Goal: Transaction & Acquisition: Purchase product/service

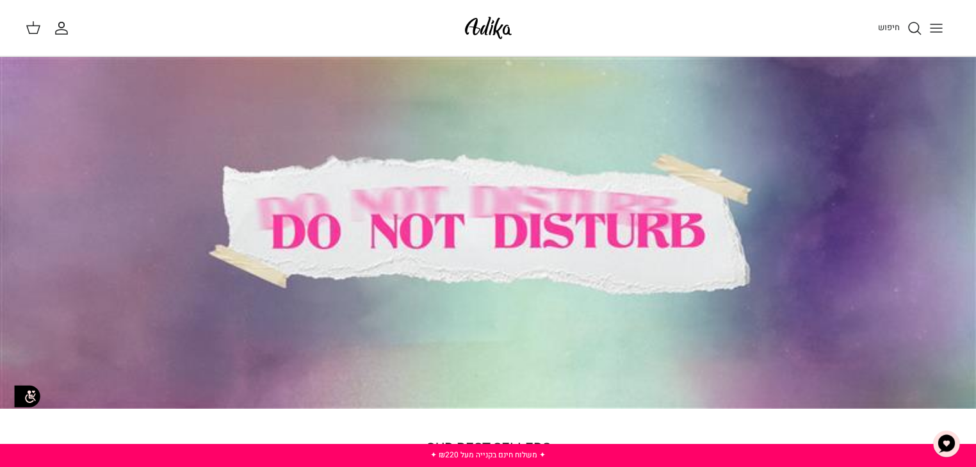
click at [931, 26] on icon "Toggle menu" at bounding box center [936, 28] width 15 height 15
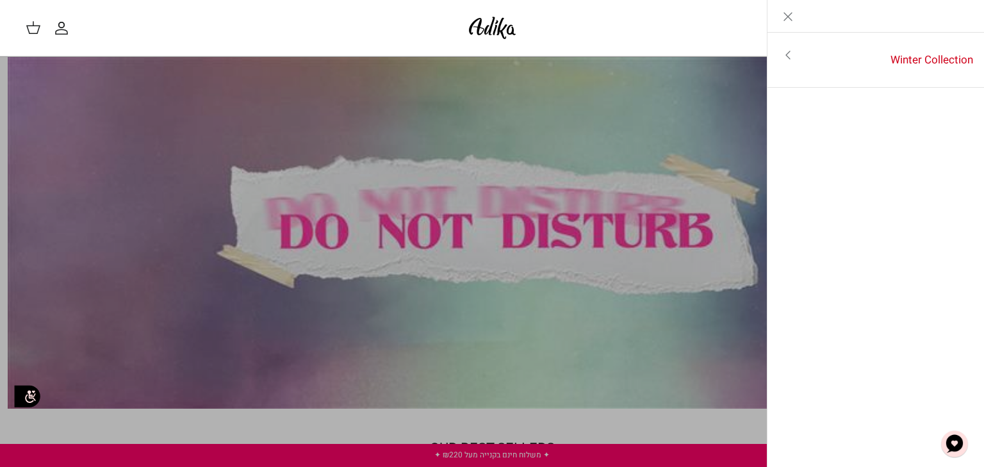
click at [789, 19] on icon "Close" at bounding box center [787, 16] width 15 height 15
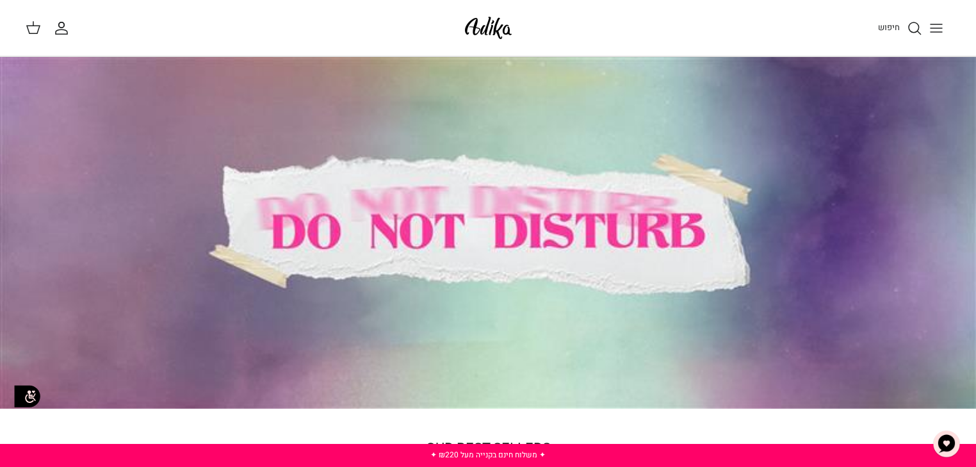
click at [579, 200] on div at bounding box center [488, 233] width 976 height 352
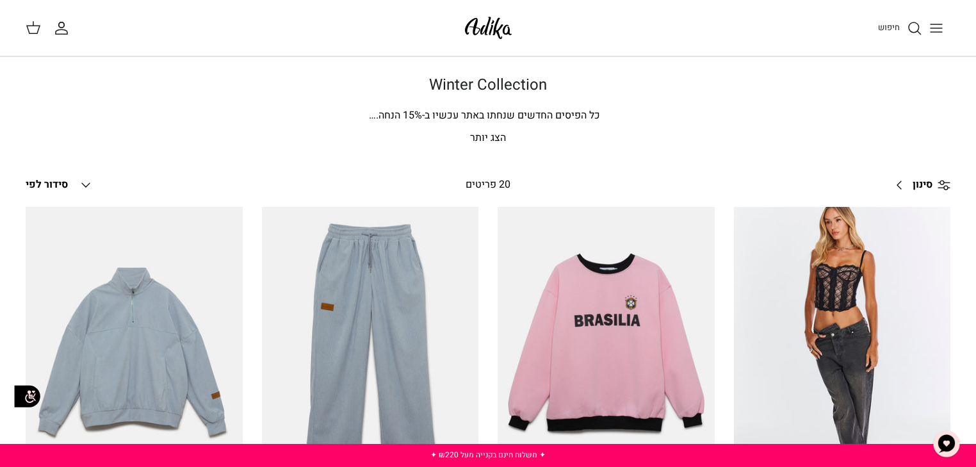
click at [920, 177] on span "סינון" at bounding box center [923, 185] width 20 height 17
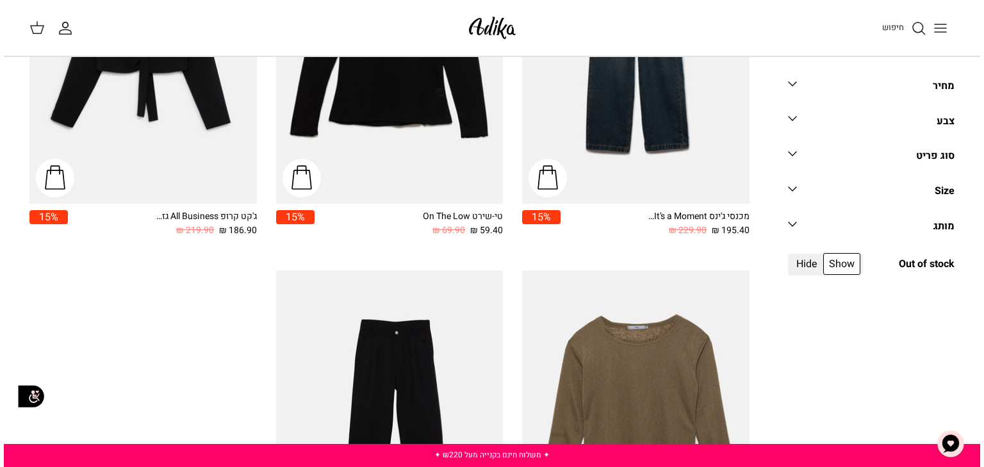
scroll to position [2255, 0]
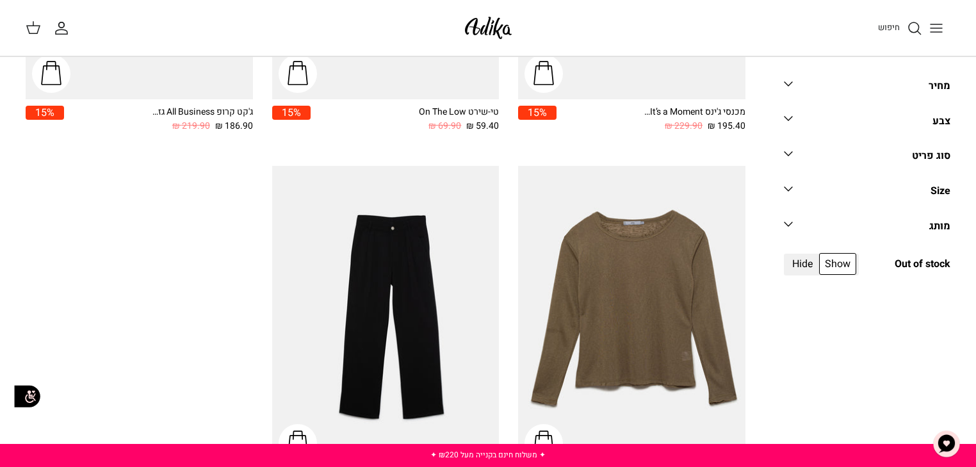
click at [910, 29] on icon "חיפוש" at bounding box center [914, 28] width 15 height 15
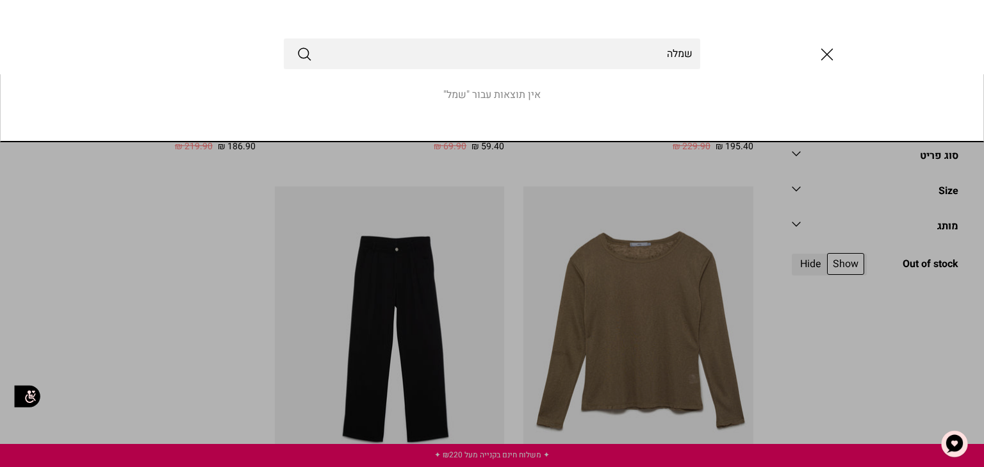
type input "שמלה"
click at [297, 45] on button "Submit" at bounding box center [304, 53] width 15 height 17
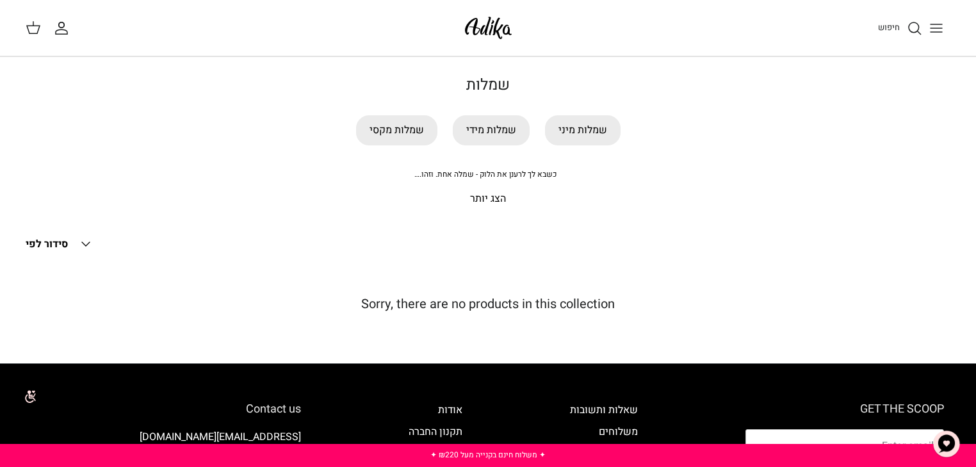
click at [482, 196] on p "הצג יותר" at bounding box center [488, 199] width 897 height 17
